Goal: Answer question/provide support

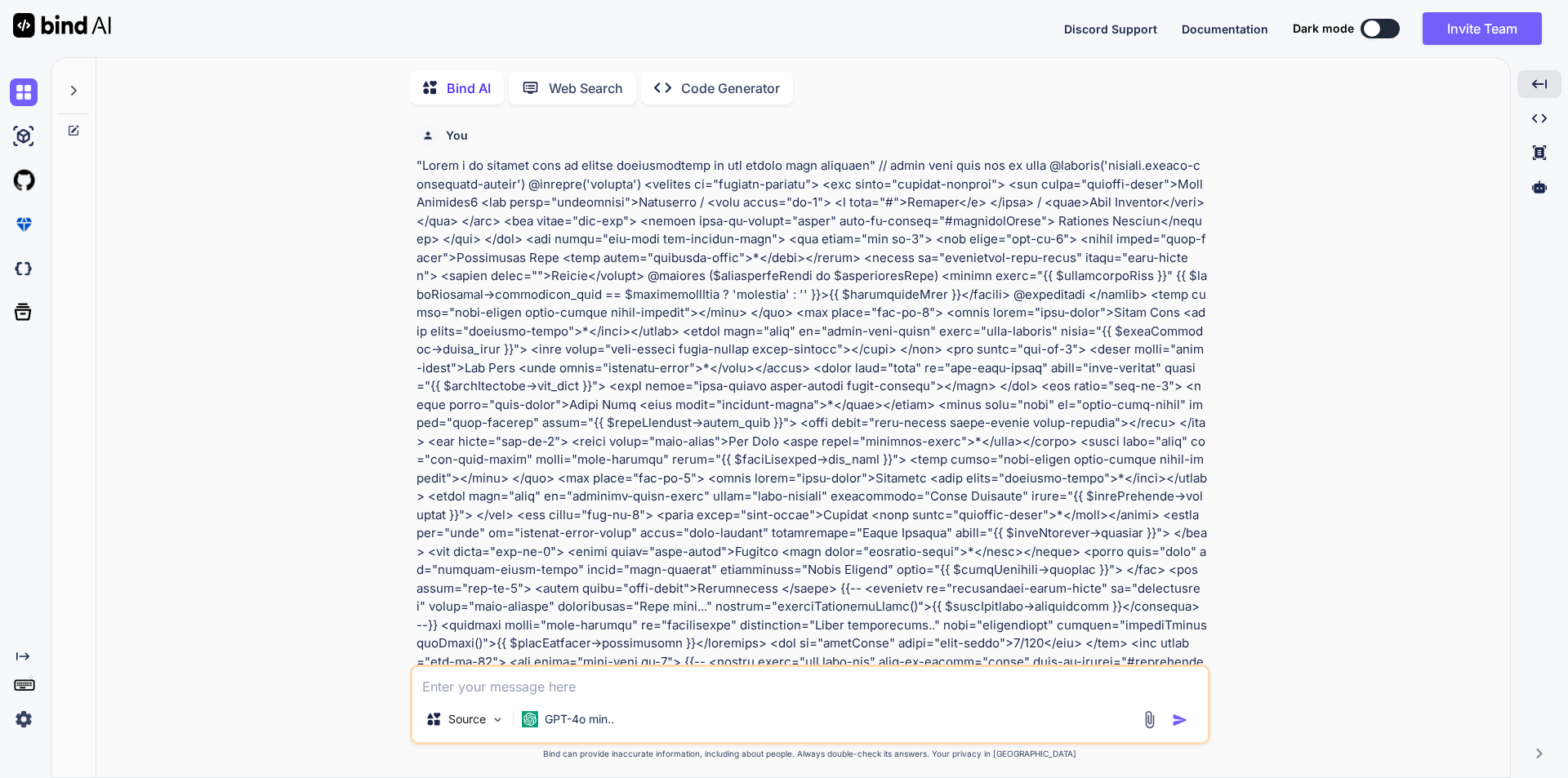
scroll to position [6579, 0]
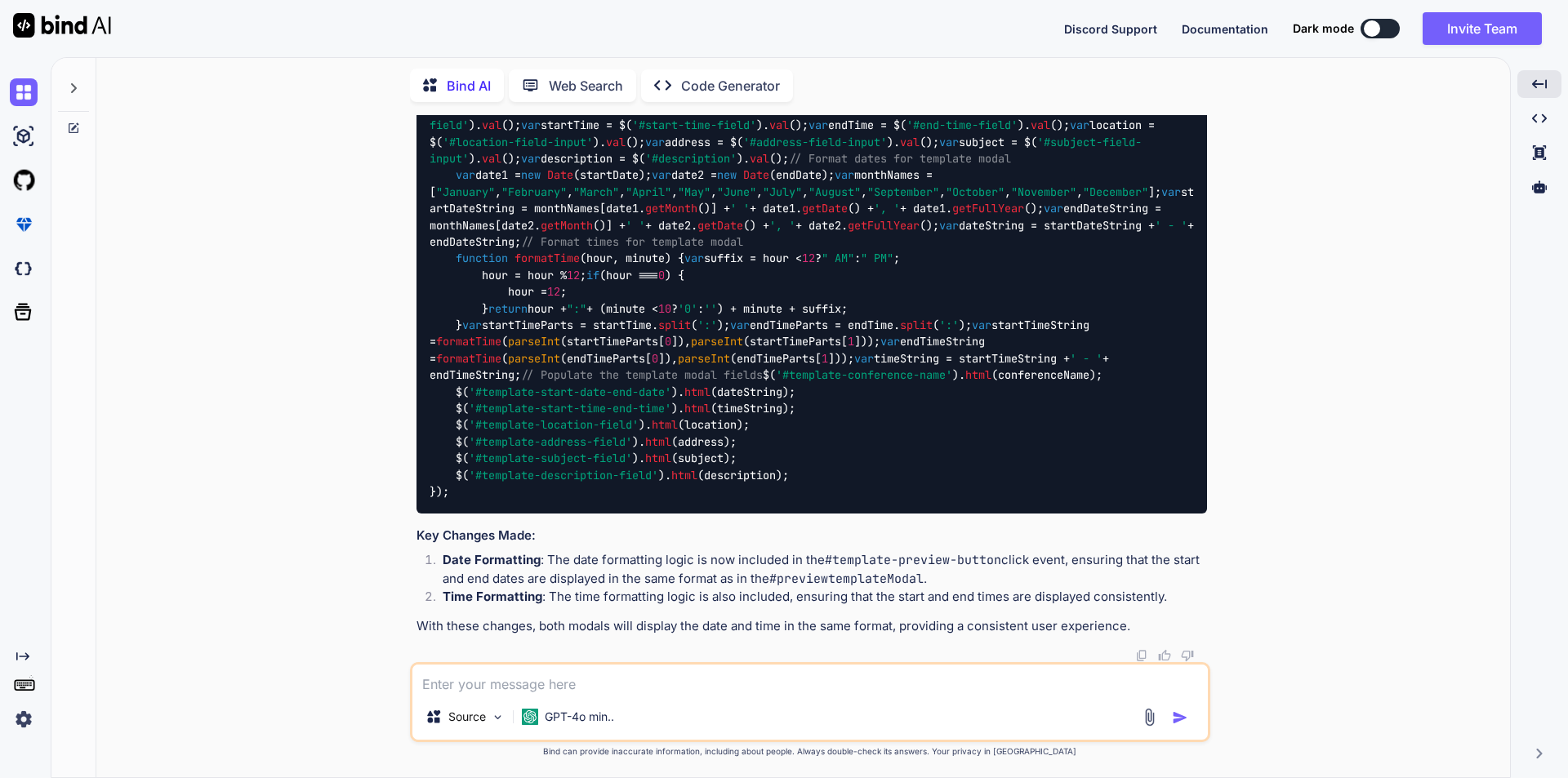
click at [584, 682] on textarea at bounding box center [809, 680] width 795 height 30
type textarea "c"
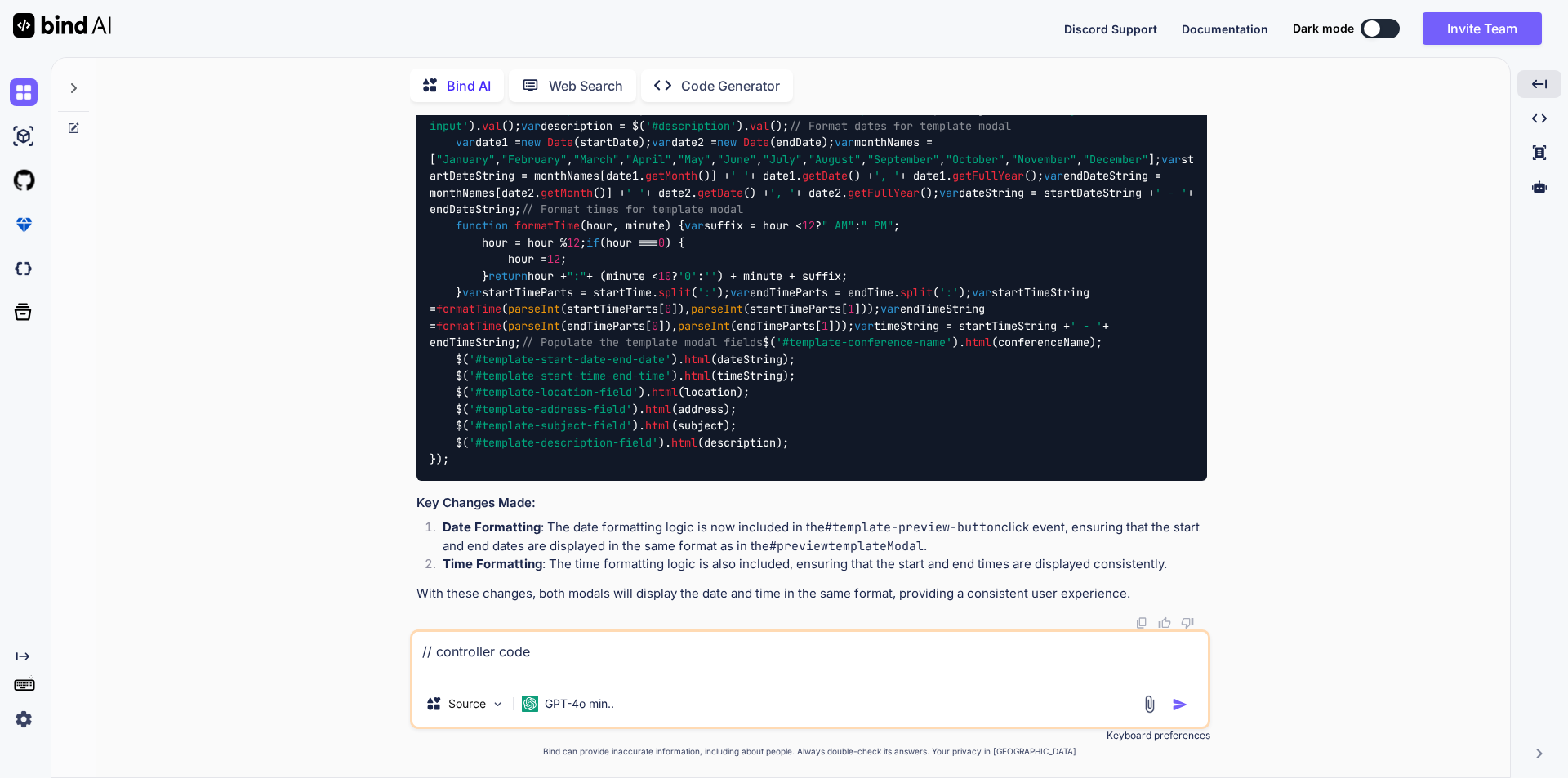
paste textarea "public function displaySiteDesigner(Request $request) { $conferenceId = getSing…"
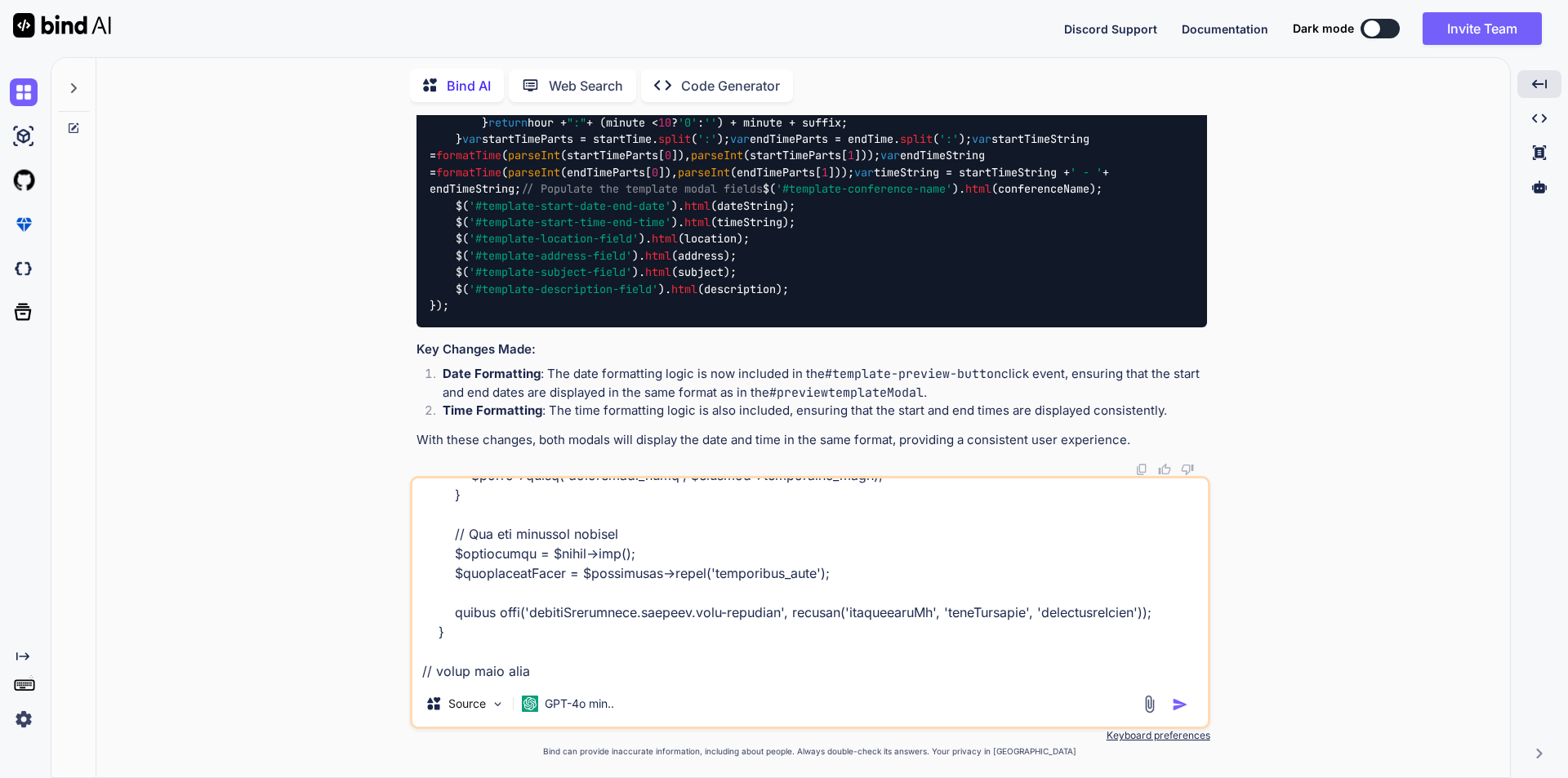
scroll to position [532, 0]
click at [462, 674] on textarea at bounding box center [809, 579] width 795 height 203
paste textarea "<div class="col-md-3"> <label class="form-label">Conference Name <span class="r…"
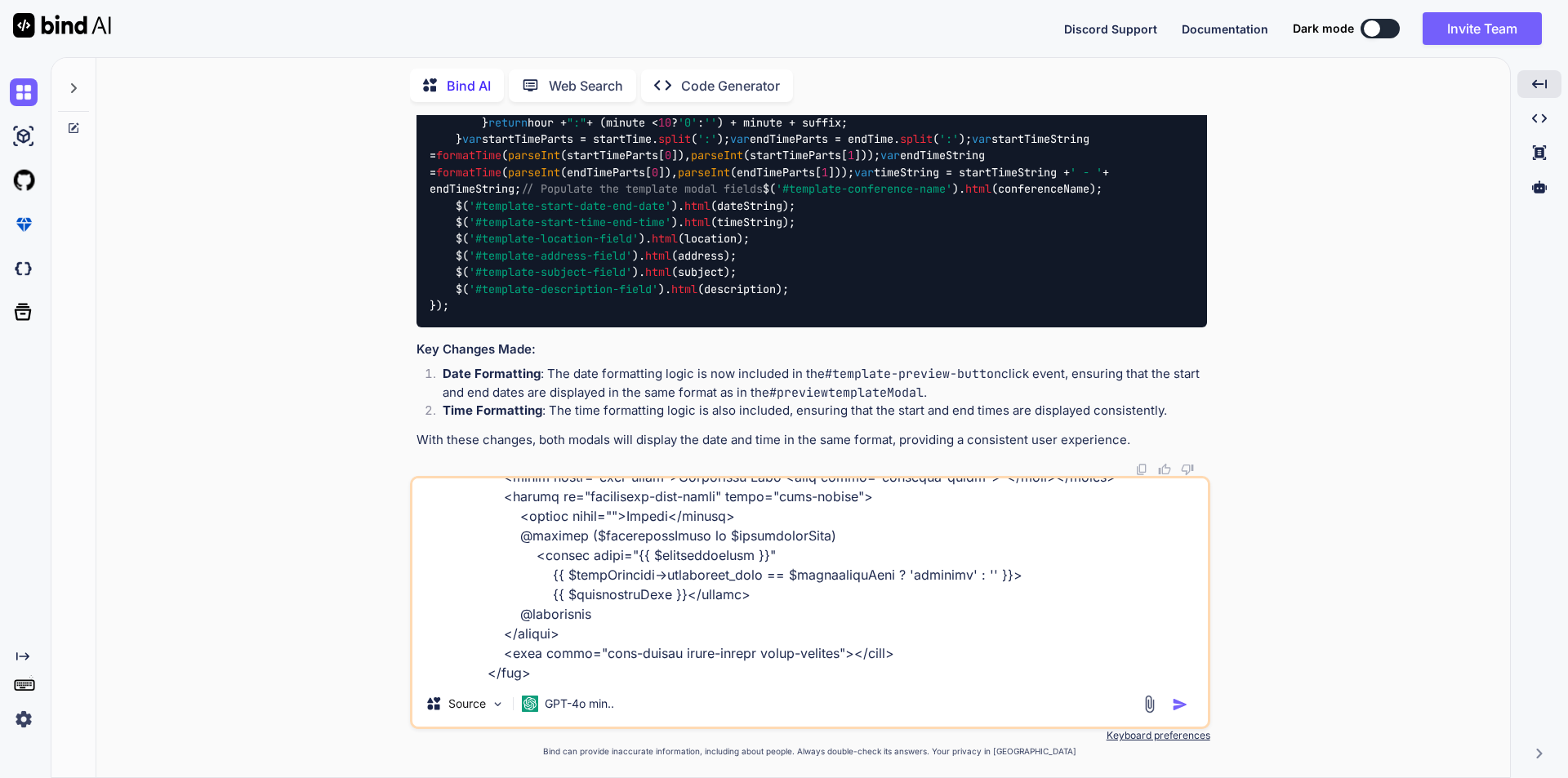
scroll to position [748, 0]
click at [573, 666] on textarea at bounding box center [809, 579] width 795 height 203
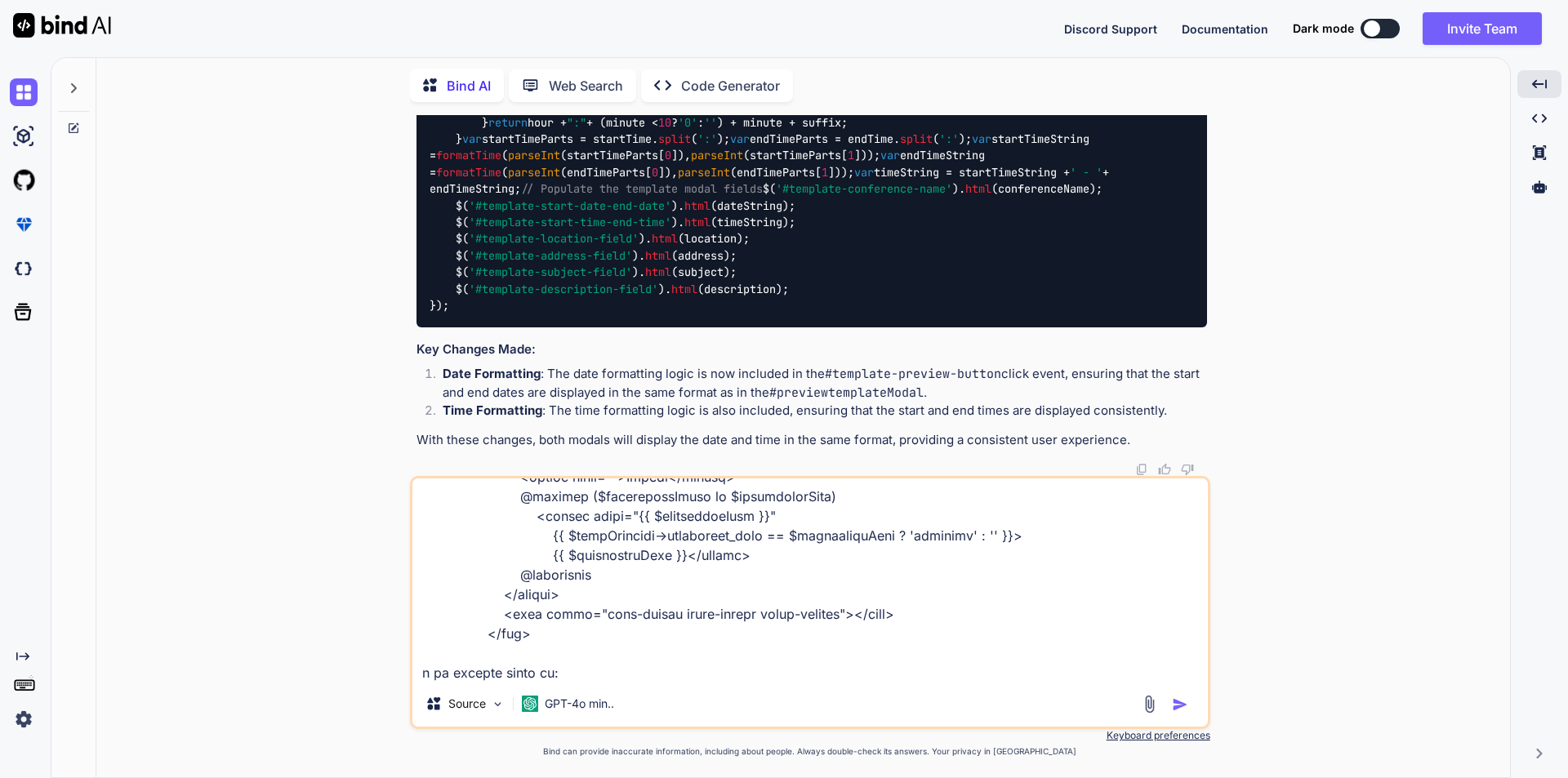
paste textarea "Undefined property: stdClass::$conference_name"
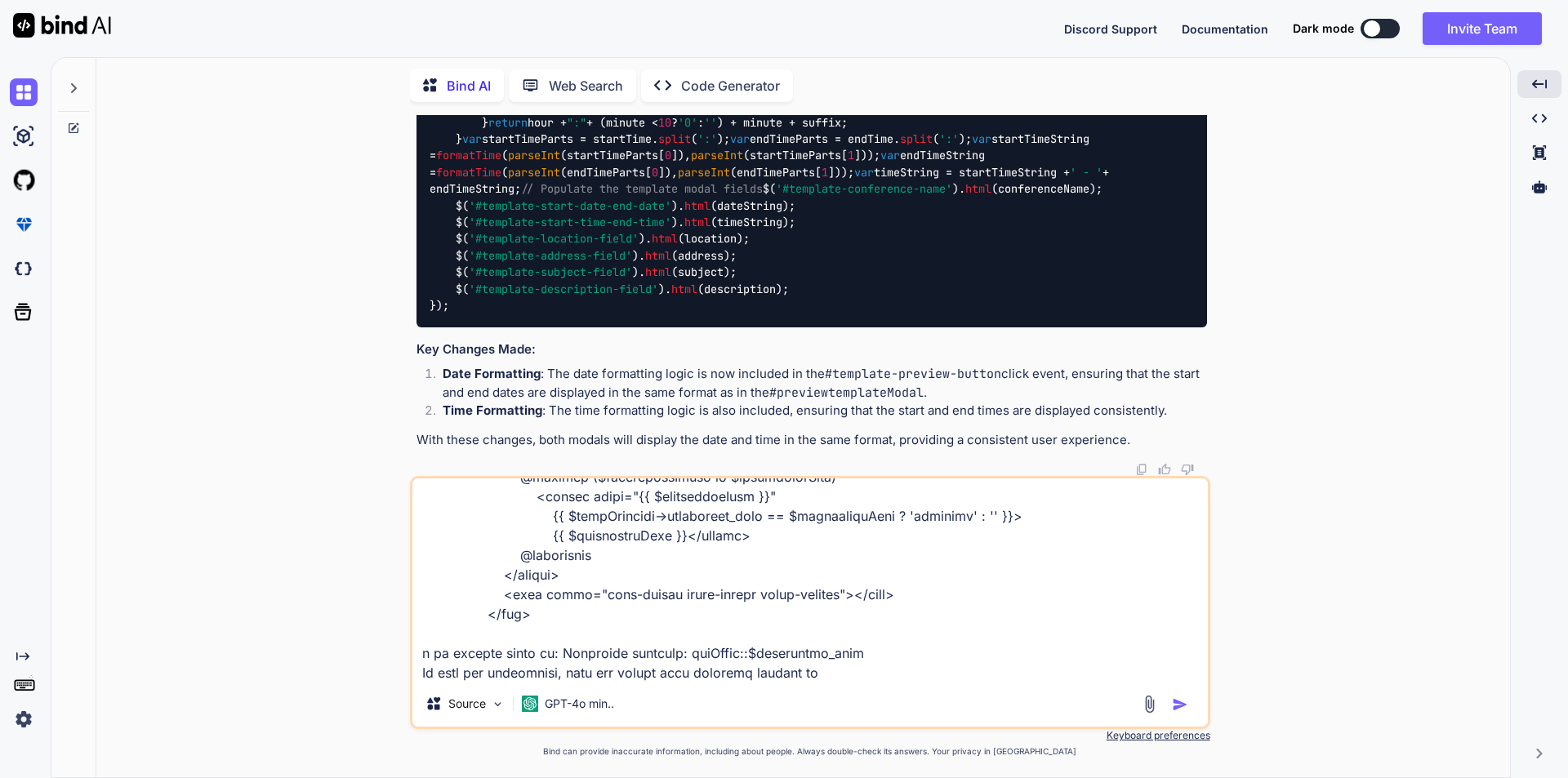
type textarea "// controller code public function displaySiteDesigner(Request $request) { $con…"
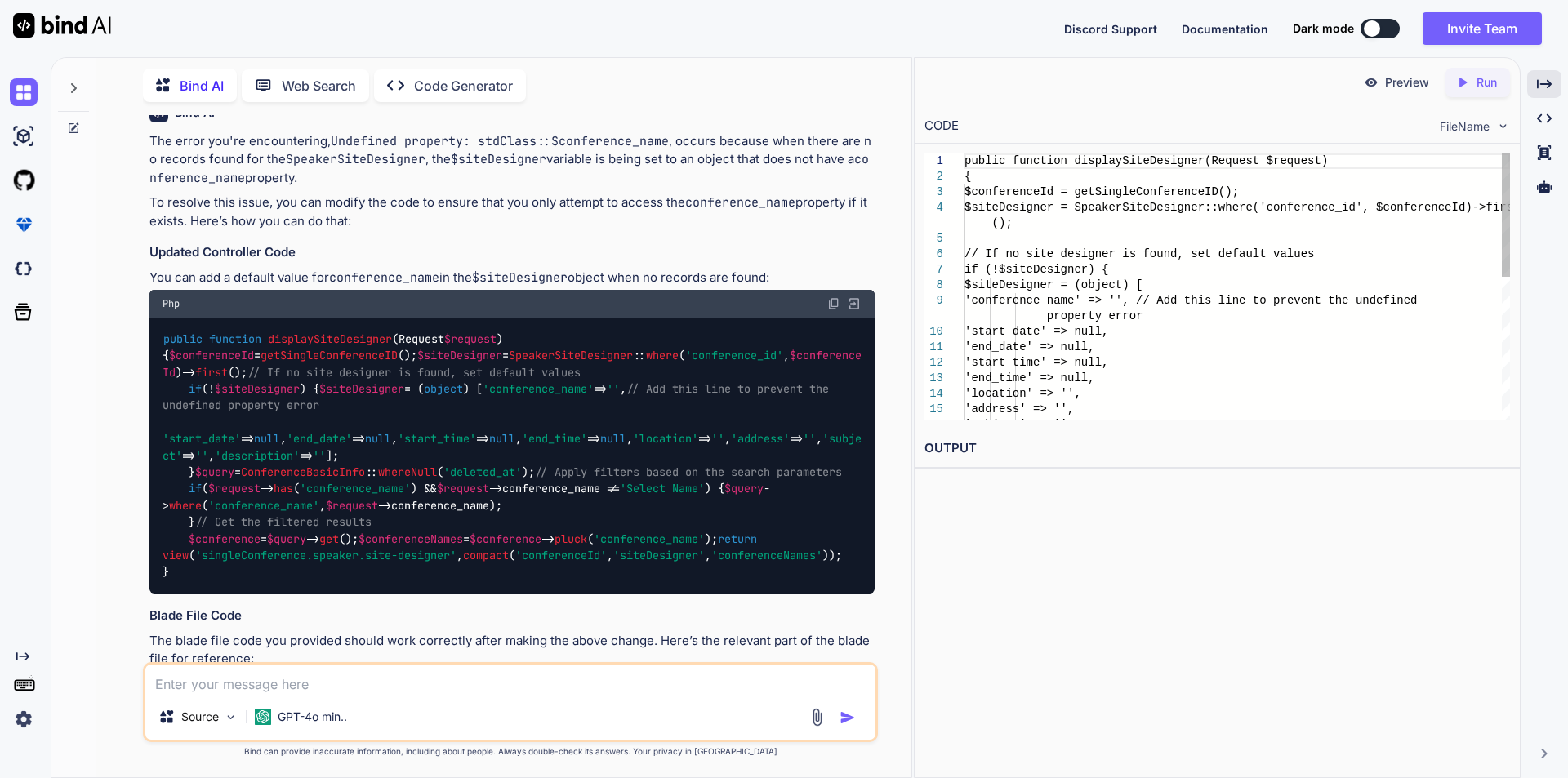
scroll to position [7623, 0]
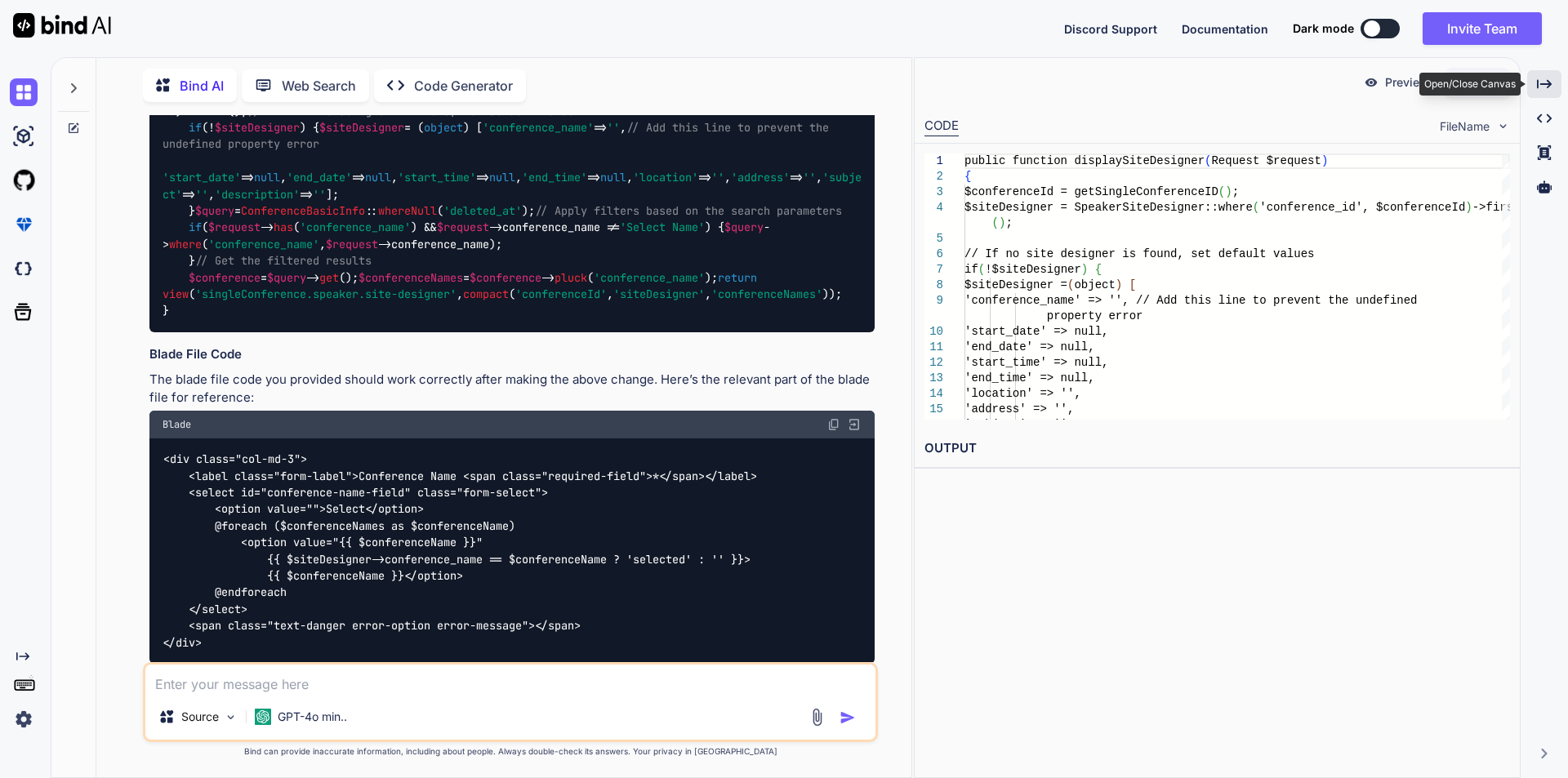
click at [1537, 91] on div "Created with Pixso." at bounding box center [1544, 85] width 34 height 28
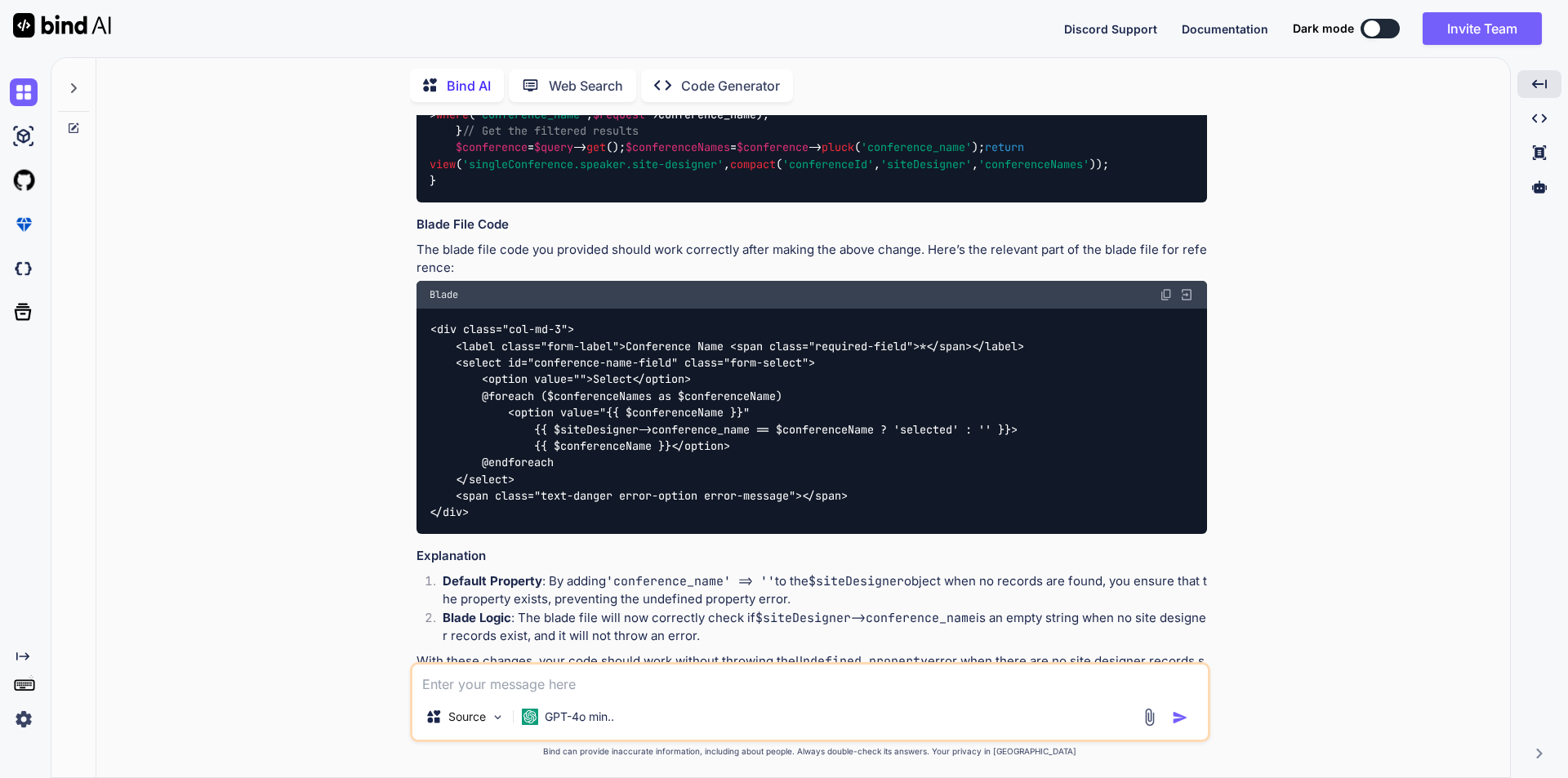
scroll to position [7526, 0]
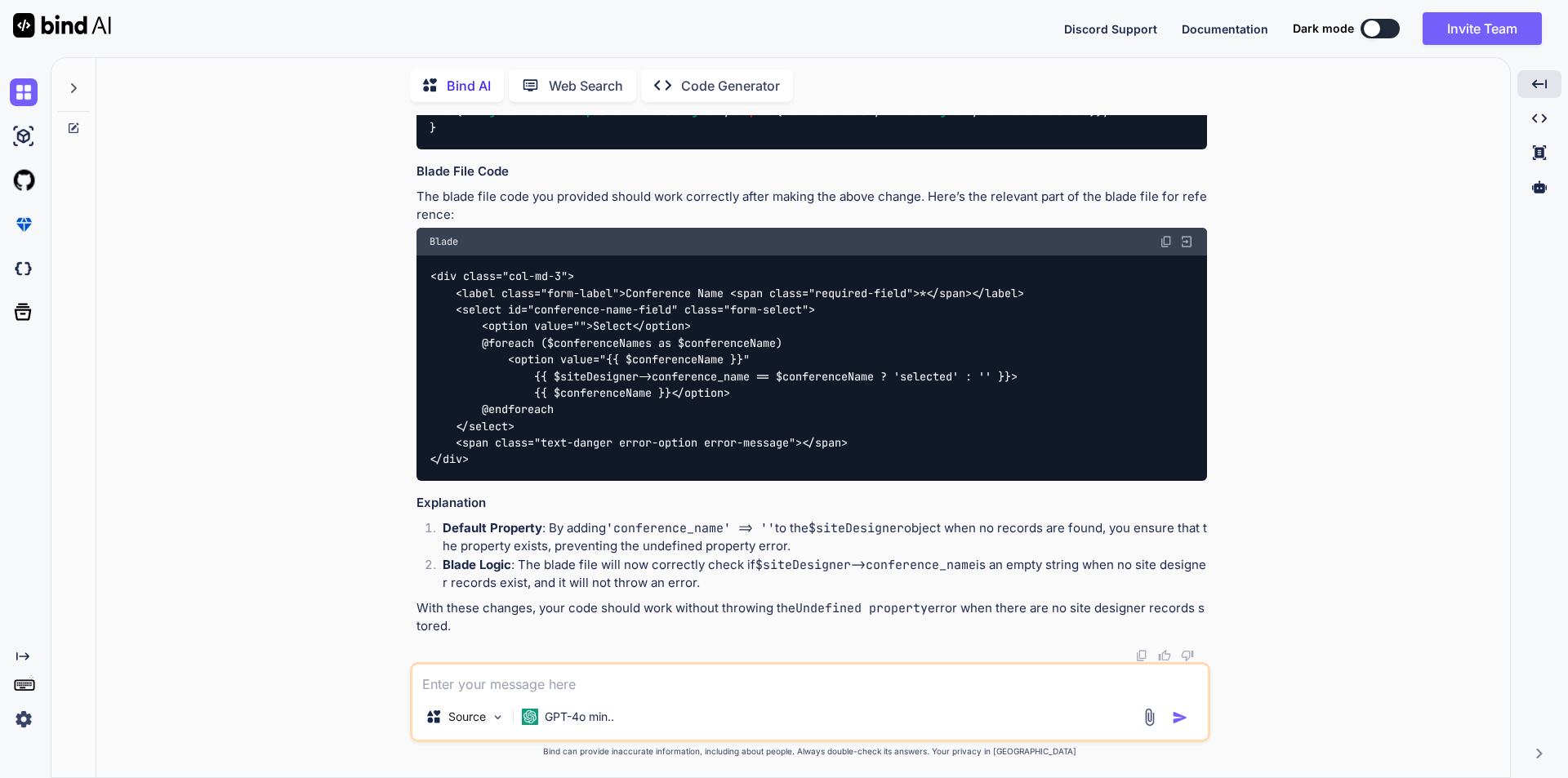
drag, startPoint x: 510, startPoint y: 357, endPoint x: 669, endPoint y: 357, distance: 159.0
click at [669, 137] on code "public function displaySiteDesigner ( Request $request ) { $conferenceId = getS…" at bounding box center [812, 11] width 765 height 250
copy code "'conference_name' => '' ,"
